Goal: Task Accomplishment & Management: Manage account settings

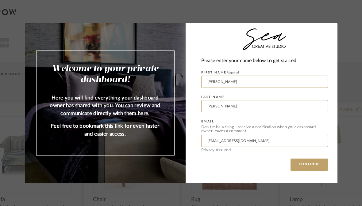
click at [307, 167] on button "CONTINUE" at bounding box center [308, 165] width 37 height 12
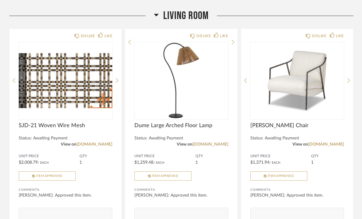
scroll to position [3717, 0]
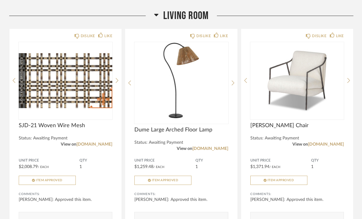
click at [232, 85] on icon at bounding box center [233, 83] width 3 height 6
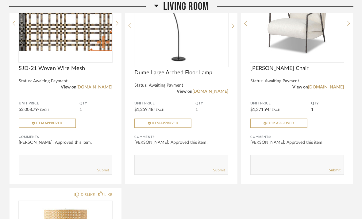
scroll to position [3776, 0]
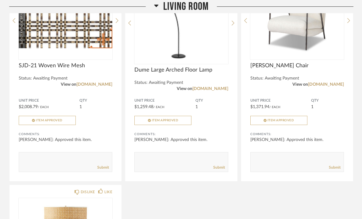
click at [215, 122] on div "Unit Price $1,259.48 / Each QTY 1 Item Approved" at bounding box center [181, 111] width 94 height 27
click at [233, 25] on icon at bounding box center [233, 23] width 3 height 5
click at [234, 25] on icon at bounding box center [233, 23] width 3 height 6
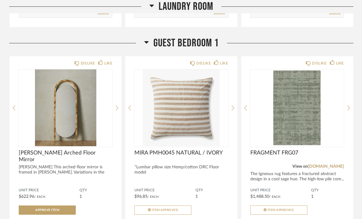
scroll to position [5331, 0]
click at [59, 206] on span "Approve Item" at bounding box center [47, 209] width 24 height 3
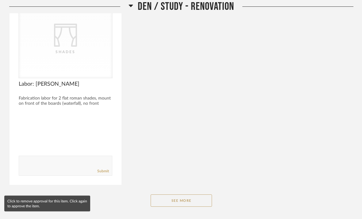
scroll to position [2590, 0]
click at [180, 200] on button "See More" at bounding box center [181, 200] width 61 height 12
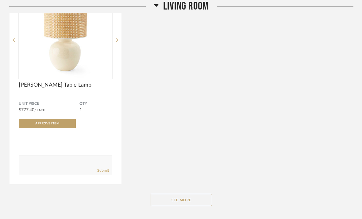
scroll to position [4641, 0]
click at [183, 204] on button "See More" at bounding box center [181, 200] width 61 height 12
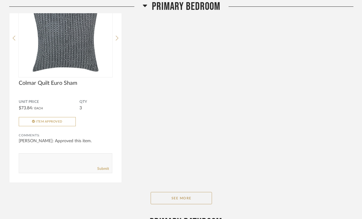
scroll to position [6185, 0]
click at [188, 204] on button "See More" at bounding box center [181, 198] width 61 height 12
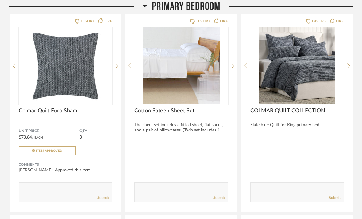
scroll to position [6157, 0]
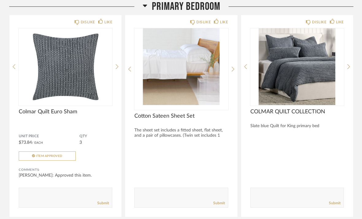
click at [0, 0] on img at bounding box center [0, 0] width 0 height 0
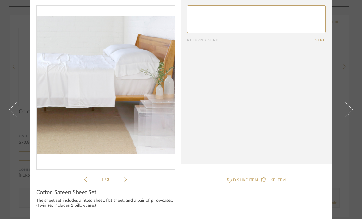
scroll to position [17, 0]
click at [127, 181] on icon at bounding box center [125, 180] width 3 height 6
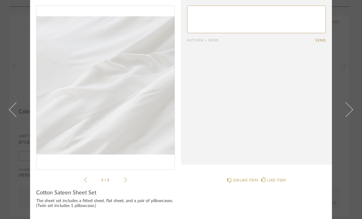
click at [128, 179] on div "2 / 3" at bounding box center [105, 95] width 139 height 178
click at [126, 182] on icon at bounding box center [125, 180] width 3 height 6
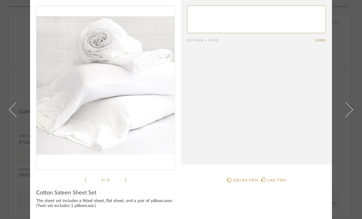
click at [348, 102] on span at bounding box center [345, 109] width 15 height 15
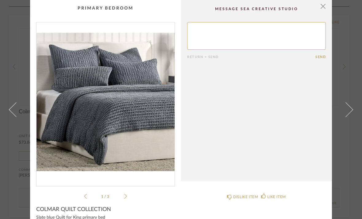
scroll to position [0, 0]
click at [325, 7] on span "button" at bounding box center [323, 6] width 12 height 12
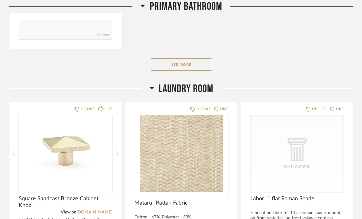
scroll to position [7669, 0]
click at [187, 70] on button "See More" at bounding box center [181, 64] width 61 height 12
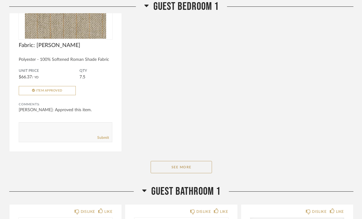
scroll to position [8923, 0]
click at [186, 173] on button "See More" at bounding box center [181, 167] width 61 height 12
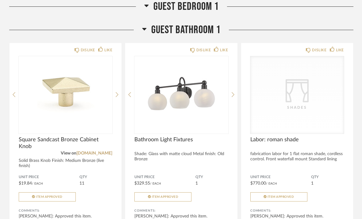
scroll to position [9094, 0]
